Goal: Task Accomplishment & Management: Manage account settings

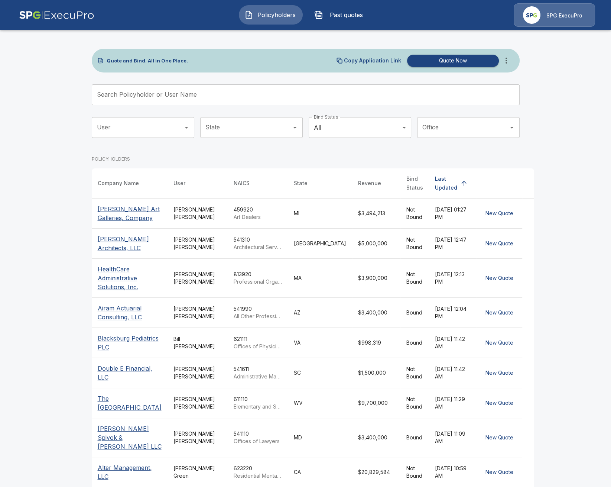
click at [150, 102] on input "Search Policyholder or User Name" at bounding box center [302, 94] width 420 height 21
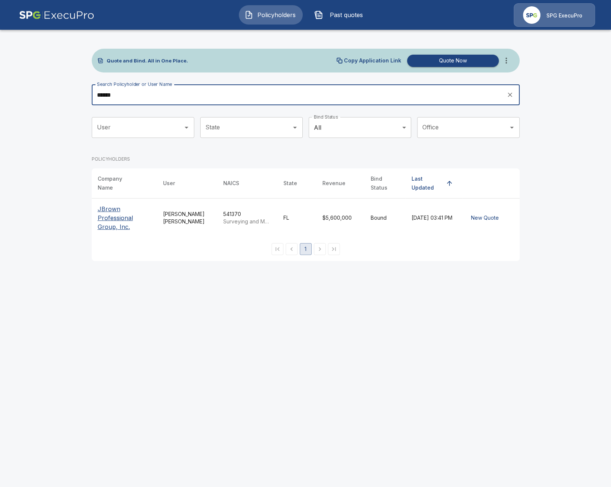
type input "******"
click at [120, 222] on p "JBrown Professional Group, Inc." at bounding box center [125, 217] width 54 height 27
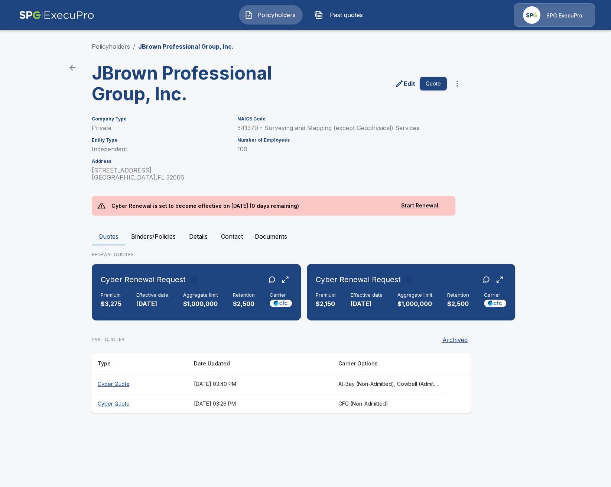
click at [265, 388] on th "[DATE] 03:40 PM" at bounding box center [260, 384] width 145 height 20
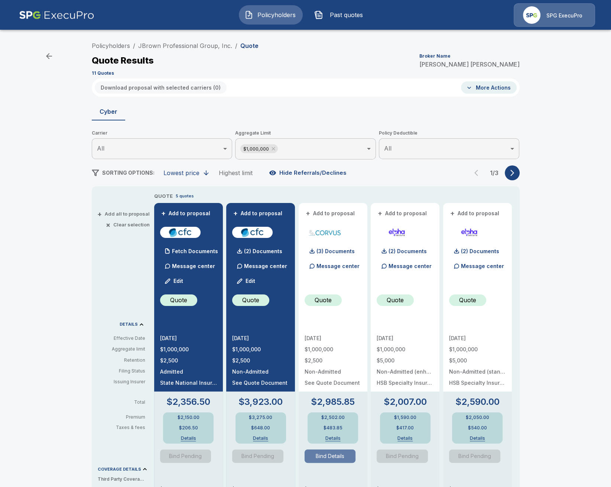
click at [342, 456] on button "Bind Details" at bounding box center [330, 455] width 51 height 13
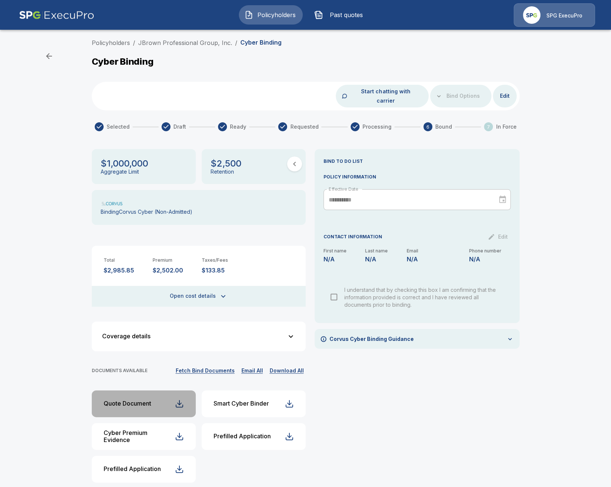
click at [125, 400] on div "Quote Document" at bounding box center [128, 403] width 48 height 7
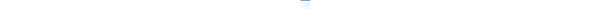
scroll to position [34, 0]
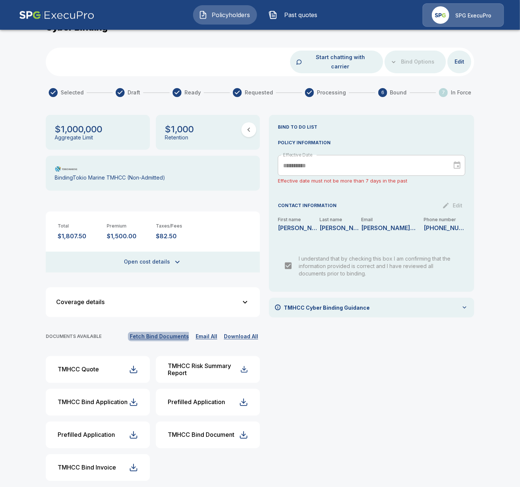
click at [151, 332] on button "Fetch Bind Documents" at bounding box center [159, 336] width 63 height 9
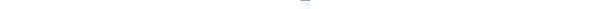
scroll to position [34, 0]
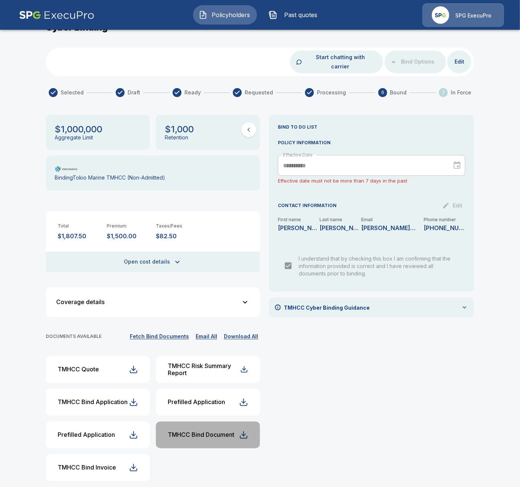
click at [186, 432] on button "TMHCC Bind Document" at bounding box center [208, 434] width 104 height 27
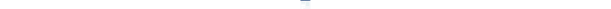
scroll to position [34, 0]
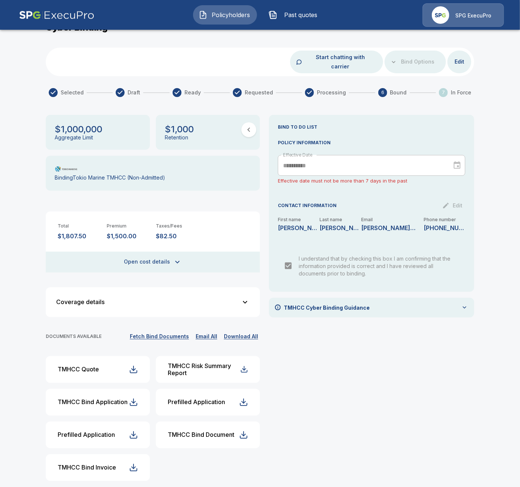
click at [98, 454] on button "TMHCC Bind Invoice" at bounding box center [98, 467] width 104 height 27
click at [203, 433] on button "TMHCC Bind Document" at bounding box center [208, 434] width 104 height 27
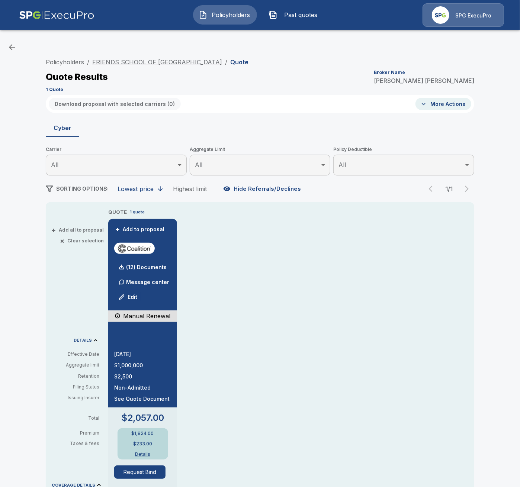
click at [157, 63] on link "FRIENDS SCHOOL OF PORTLAND" at bounding box center [157, 61] width 130 height 7
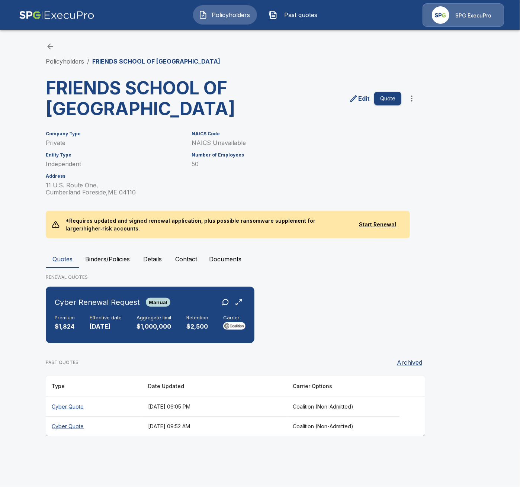
click at [197, 407] on th "[DATE] 06:05 PM" at bounding box center [214, 407] width 145 height 20
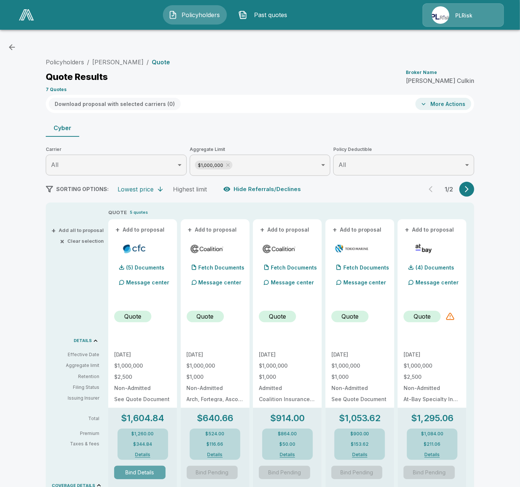
click at [141, 471] on button "Bind Details" at bounding box center [139, 472] width 51 height 13
click at [121, 61] on link "[PERSON_NAME]" at bounding box center [117, 61] width 51 height 7
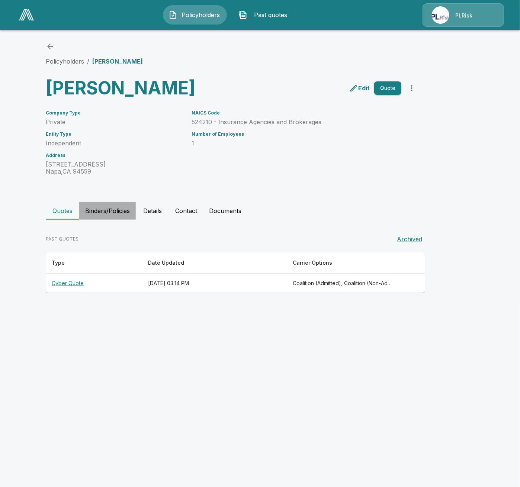
click at [106, 214] on button "Binders/Policies" at bounding box center [107, 211] width 56 height 18
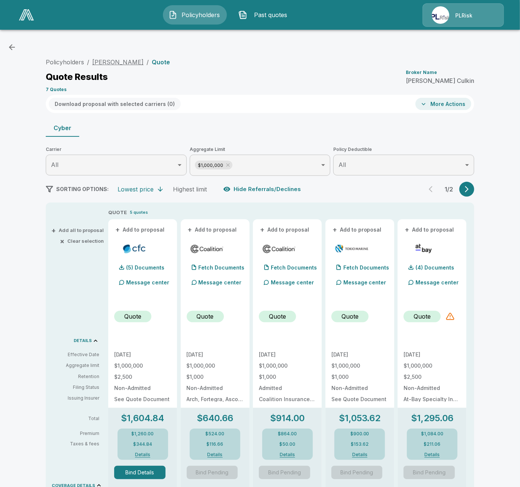
click at [100, 62] on link "[PERSON_NAME]" at bounding box center [117, 61] width 51 height 7
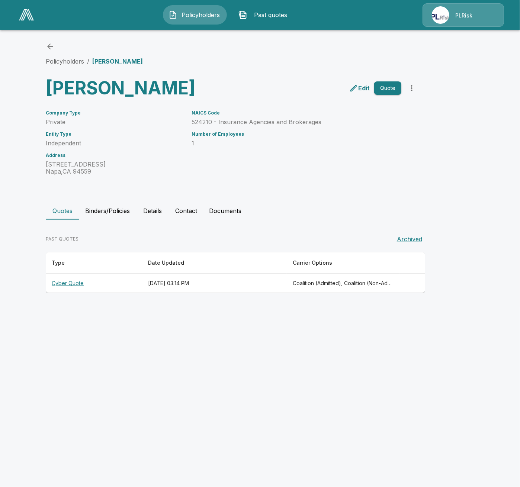
click at [94, 208] on button "Binders/Policies" at bounding box center [107, 211] width 56 height 18
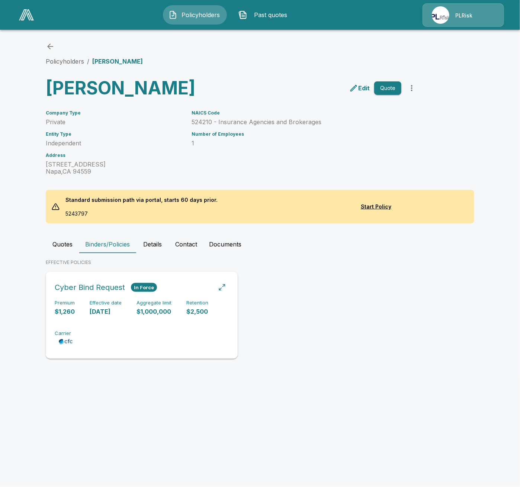
click at [119, 288] on h6 "Cyber Bind Request" at bounding box center [90, 287] width 70 height 12
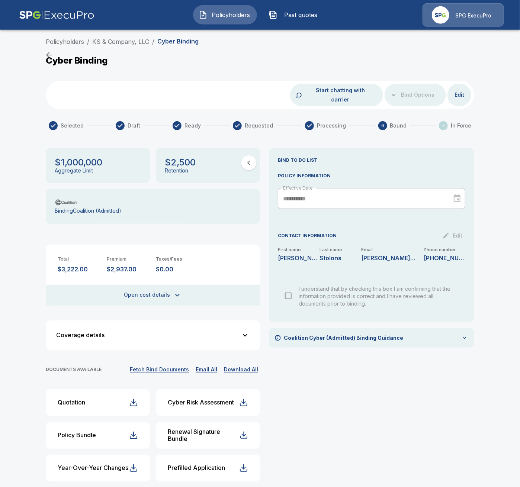
scroll to position [1, 0]
click at [178, 365] on button "Fetch Bind Documents" at bounding box center [159, 369] width 63 height 9
click at [294, 410] on div "**********" at bounding box center [371, 317] width 205 height 339
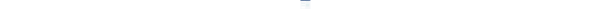
scroll to position [1, 0]
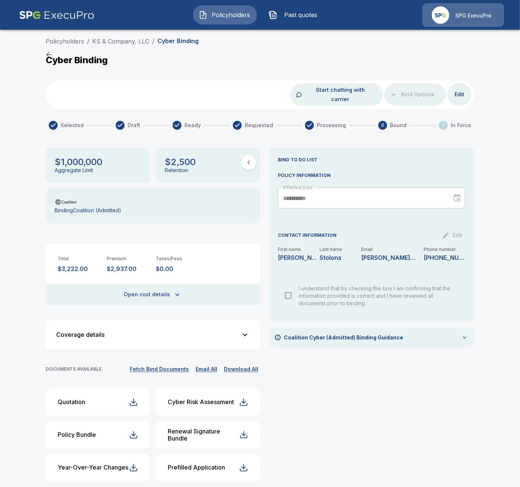
click at [300, 383] on div "**********" at bounding box center [371, 317] width 205 height 339
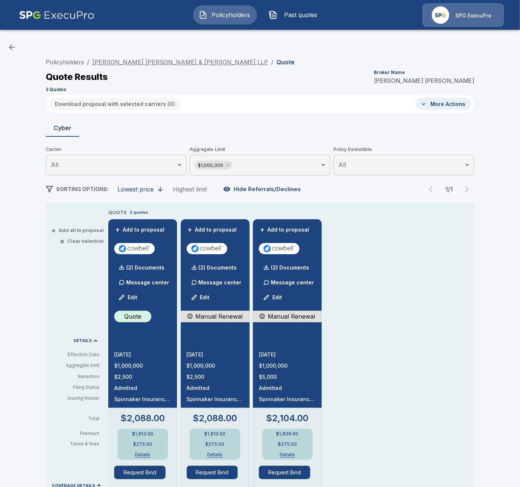
click at [135, 64] on link "Dulany Leahy Curtis & Brophy LLP" at bounding box center [180, 61] width 176 height 7
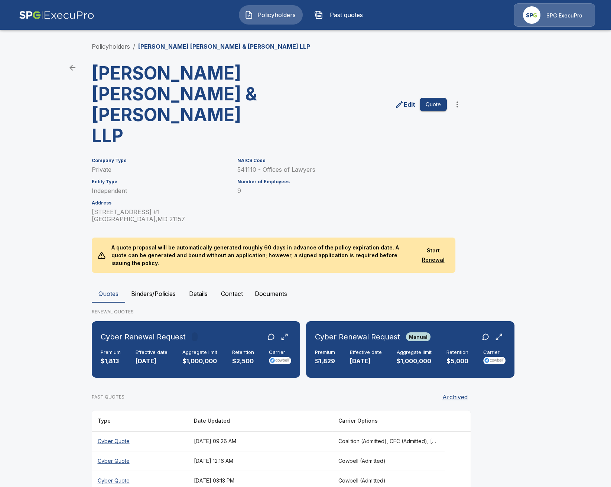
click at [50, 371] on main "Policyholders / [PERSON_NAME] [PERSON_NAME] & [PERSON_NAME] LLP [PERSON_NAME] […" at bounding box center [305, 262] width 611 height 524
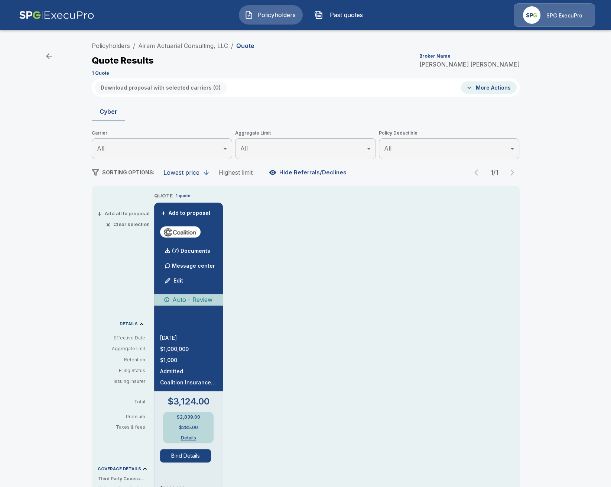
click at [194, 457] on button "Bind Details" at bounding box center [185, 455] width 51 height 13
